Goal: Transaction & Acquisition: Purchase product/service

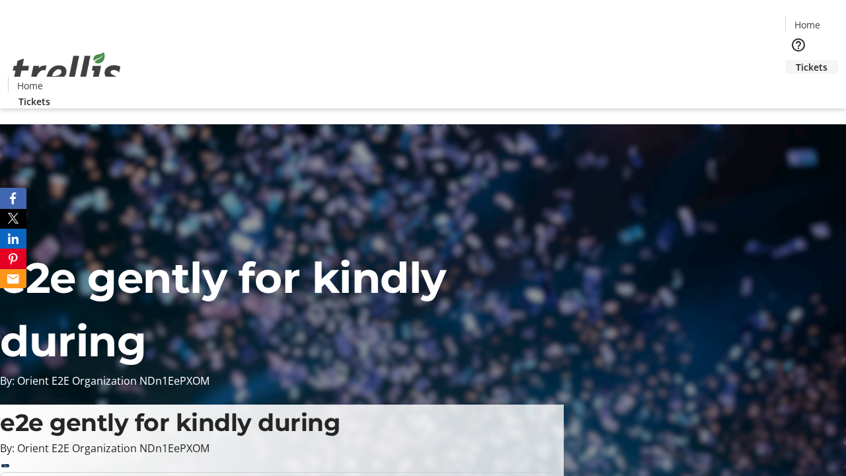
click at [796, 60] on span "Tickets" at bounding box center [812, 67] width 32 height 14
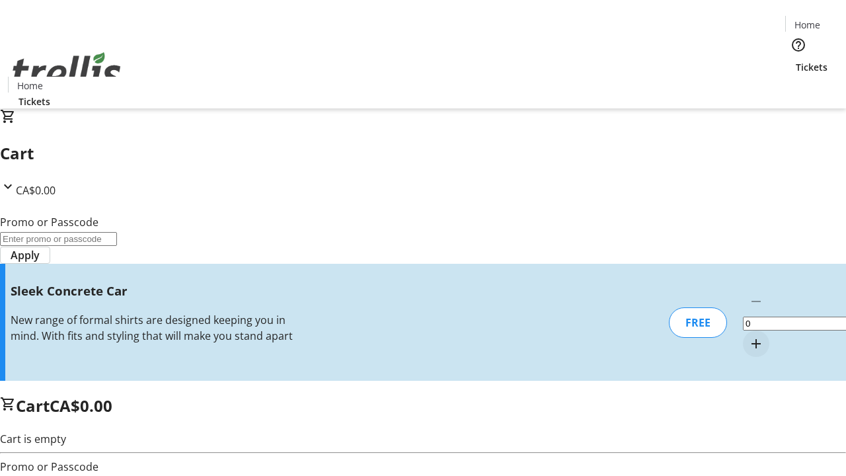
click at [748, 336] on mat-icon "Increment by one" at bounding box center [756, 344] width 16 height 16
type input "1"
